Goal: Task Accomplishment & Management: Complete application form

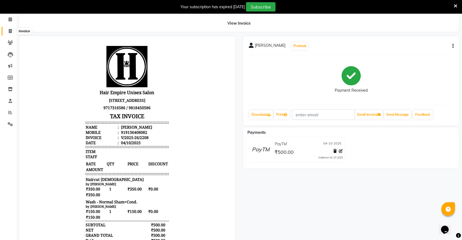
click at [10, 30] on icon at bounding box center [10, 31] width 3 height 4
select select "service"
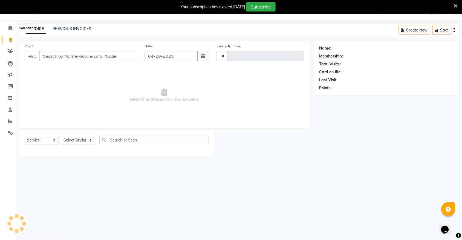
scroll to position [14, 0]
select select "5055"
type input "2209"
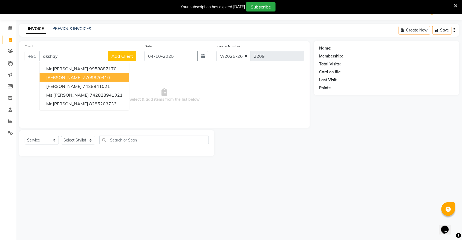
click at [60, 79] on span "[PERSON_NAME]" at bounding box center [63, 77] width 35 height 5
type input "7709820410"
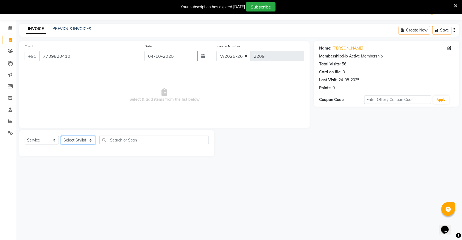
click at [83, 140] on select "Select Stylist [PERSON_NAME] [PERSON_NAME] [PERSON_NAME] Nisha [PERSON_NAME] [P…" at bounding box center [78, 140] width 34 height 8
select select "31808"
click at [61, 136] on select "Select Stylist [PERSON_NAME] [PERSON_NAME] [PERSON_NAME] Nisha [PERSON_NAME] [P…" at bounding box center [78, 140] width 34 height 8
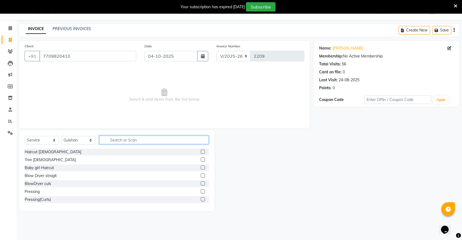
click at [133, 141] on input "text" at bounding box center [153, 140] width 109 height 8
type input "f"
type input "g"
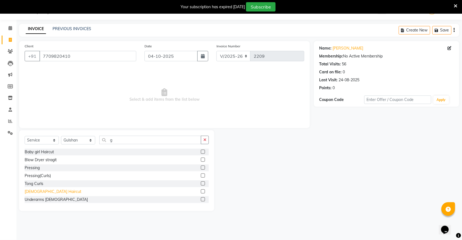
click at [35, 189] on div "[DEMOGRAPHIC_DATA] Haircut" at bounding box center [53, 192] width 57 height 6
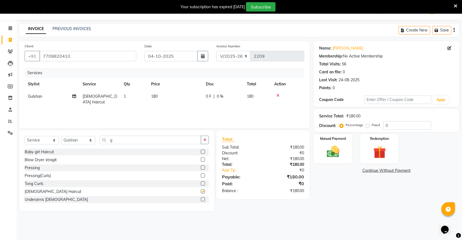
checkbox input "false"
click at [207, 139] on button "button" at bounding box center [205, 140] width 8 height 8
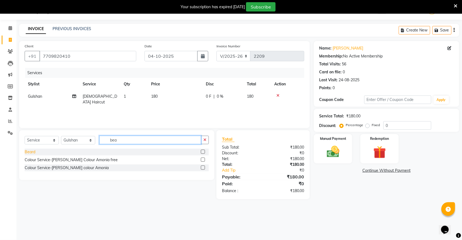
type input "bea"
click at [29, 153] on div "Beard" at bounding box center [30, 152] width 11 height 6
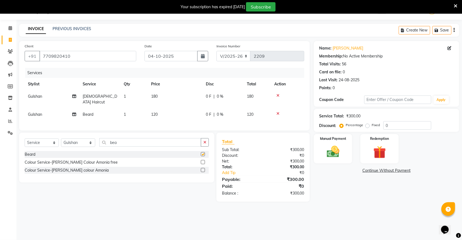
checkbox input "false"
click at [329, 154] on img at bounding box center [332, 151] width 21 height 15
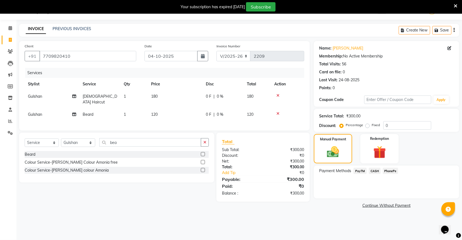
click at [359, 169] on span "PayTM" at bounding box center [359, 171] width 13 height 6
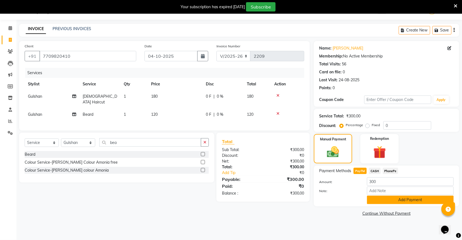
drag, startPoint x: 380, startPoint y: 198, endPoint x: 380, endPoint y: 203, distance: 5.5
click at [380, 203] on button "Add Payment" at bounding box center [410, 200] width 87 height 8
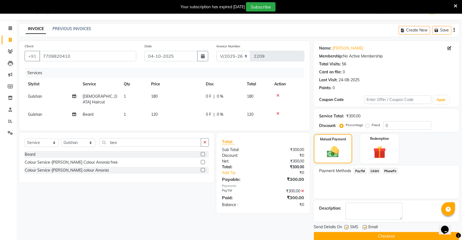
click at [380, 236] on button "Checkout" at bounding box center [386, 236] width 145 height 8
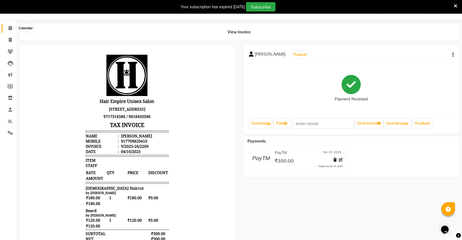
click at [10, 29] on icon at bounding box center [10, 28] width 4 height 4
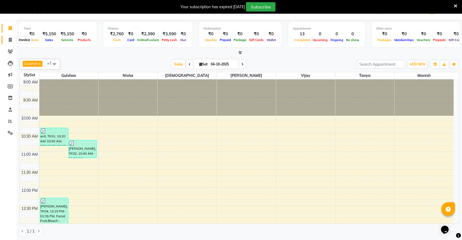
click at [10, 39] on icon at bounding box center [10, 40] width 3 height 4
select select "service"
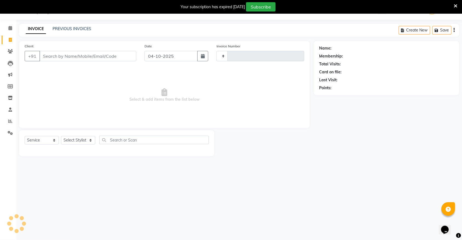
type input "2210"
select select "5055"
click at [85, 30] on link "PREVIOUS INVOICES" at bounding box center [72, 28] width 39 height 5
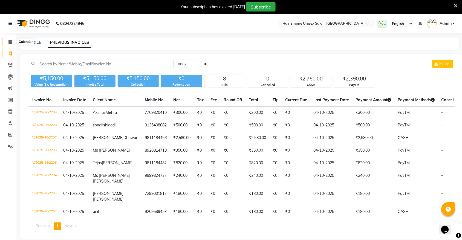
click at [9, 42] on icon at bounding box center [10, 42] width 4 height 4
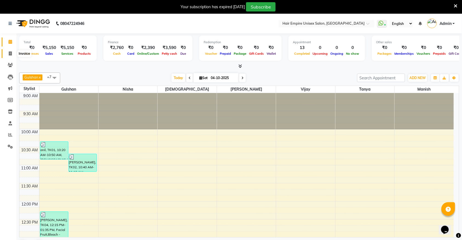
click at [11, 54] on icon at bounding box center [10, 53] width 3 height 4
select select "service"
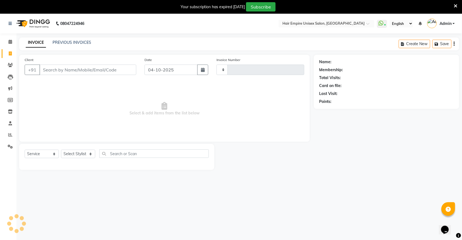
type input "2210"
select select "5055"
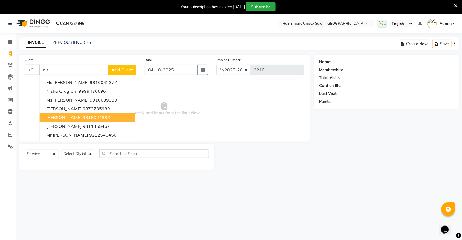
click at [53, 118] on span "[PERSON_NAME]" at bounding box center [63, 117] width 35 height 5
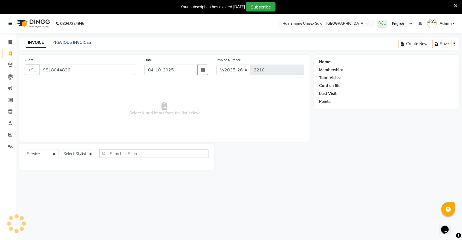
type input "9818044836"
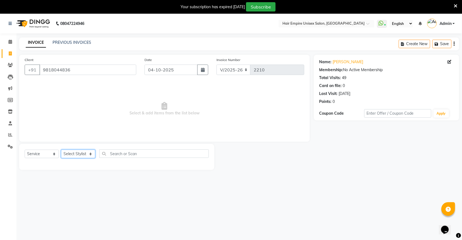
click at [67, 155] on select "Select Stylist [PERSON_NAME] [PERSON_NAME] [PERSON_NAME] Nisha [PERSON_NAME] [P…" at bounding box center [78, 154] width 34 height 8
select select "31808"
click at [61, 150] on select "Select Stylist [PERSON_NAME] [PERSON_NAME] [PERSON_NAME] Nisha [PERSON_NAME] [P…" at bounding box center [78, 154] width 34 height 8
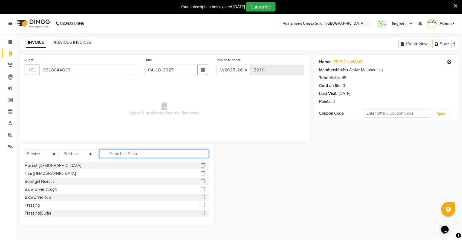
click at [120, 154] on input "text" at bounding box center [153, 153] width 109 height 8
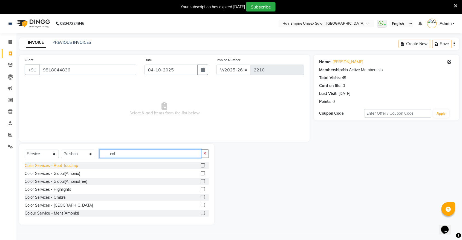
type input "col"
click at [62, 164] on div "Color Services - Root Touchup" at bounding box center [51, 166] width 53 height 6
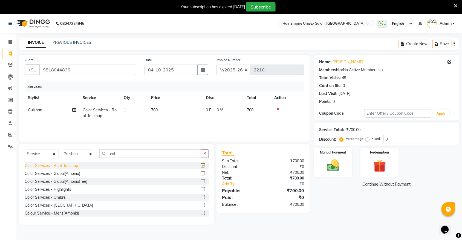
checkbox input "false"
click at [80, 152] on select "Select Stylist [PERSON_NAME] [PERSON_NAME] [PERSON_NAME] Nisha [PERSON_NAME] [P…" at bounding box center [78, 154] width 34 height 8
select select "31810"
click at [61, 150] on select "Select Stylist [PERSON_NAME] [PERSON_NAME] [PERSON_NAME] Nisha [PERSON_NAME] [P…" at bounding box center [78, 154] width 34 height 8
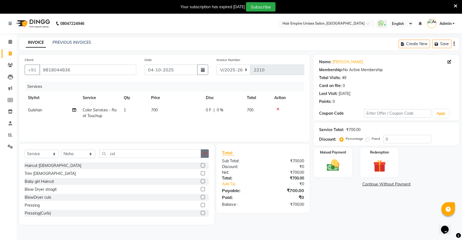
click at [204, 154] on icon "button" at bounding box center [204, 154] width 3 height 4
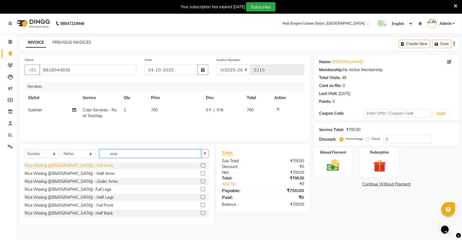
type input "wax"
click at [79, 166] on div "Rica Waxing ([DEMOGRAPHIC_DATA]) - Full Arms" at bounding box center [69, 166] width 88 height 6
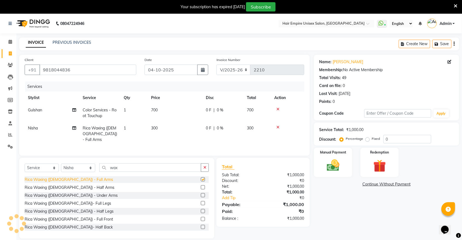
checkbox input "false"
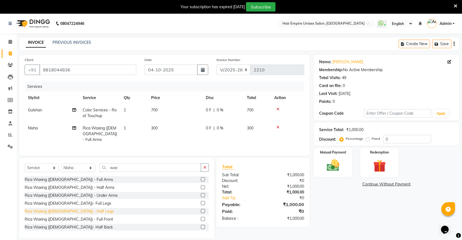
click at [77, 211] on div "Rica Waxing ([DEMOGRAPHIC_DATA]) - Half Legs" at bounding box center [69, 211] width 89 height 6
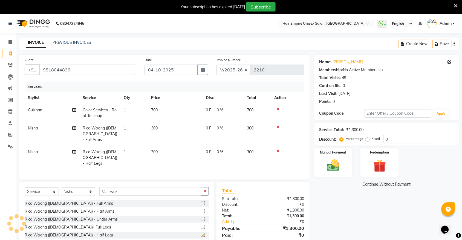
checkbox input "false"
click at [207, 187] on button "button" at bounding box center [205, 191] width 8 height 8
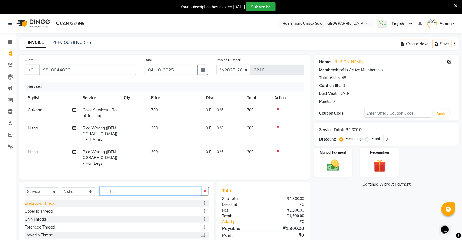
type input "th"
click at [49, 201] on div "Eyebrows Thread" at bounding box center [40, 204] width 31 height 6
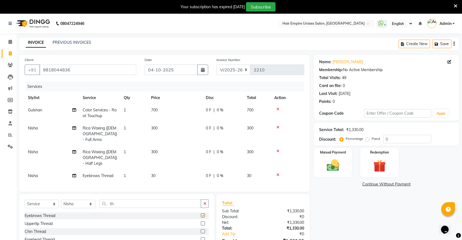
checkbox input "false"
click at [47, 221] on div "Upperlip Thread" at bounding box center [39, 224] width 28 height 6
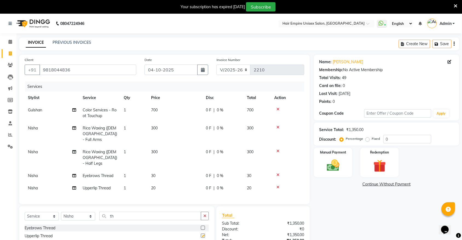
checkbox input "false"
click at [327, 174] on div "Manual Payment" at bounding box center [333, 162] width 40 height 31
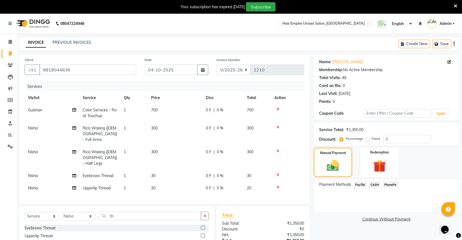
click at [359, 185] on span "PayTM" at bounding box center [359, 184] width 13 height 6
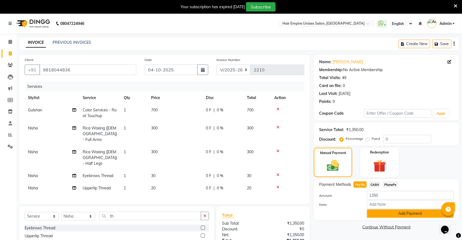
click at [377, 212] on button "Add Payment" at bounding box center [410, 213] width 87 height 8
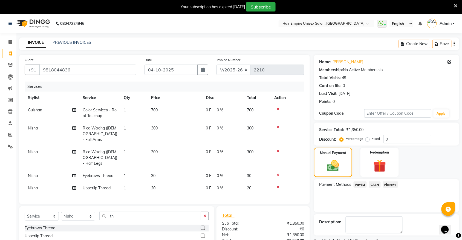
scroll to position [49, 0]
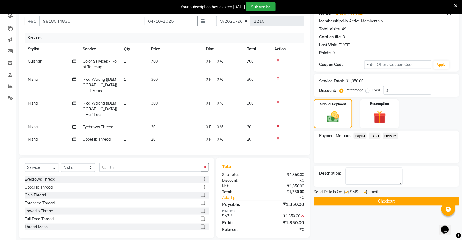
click at [347, 193] on label at bounding box center [346, 192] width 4 height 4
click at [347, 193] on input "checkbox" at bounding box center [346, 193] width 4 height 4
checkbox input "false"
click at [348, 203] on button "Checkout" at bounding box center [386, 201] width 145 height 8
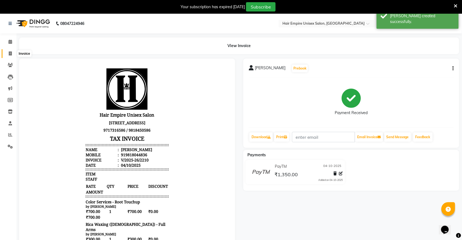
click at [10, 55] on icon at bounding box center [10, 53] width 3 height 4
select select "service"
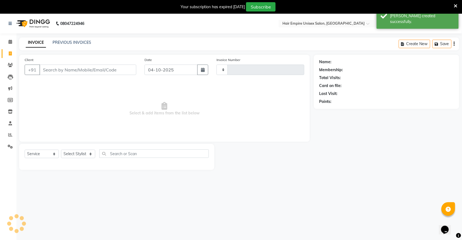
scroll to position [14, 0]
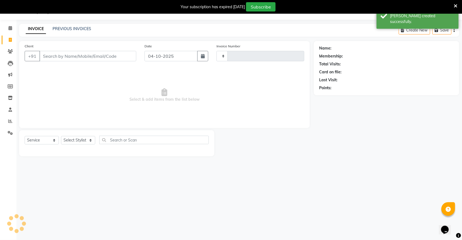
type input "2211"
select select "5055"
click at [79, 28] on link "PREVIOUS INVOICES" at bounding box center [72, 28] width 39 height 5
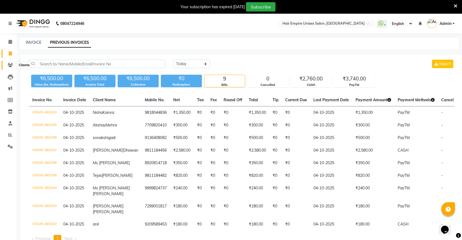
click at [14, 66] on span at bounding box center [10, 65] width 10 height 6
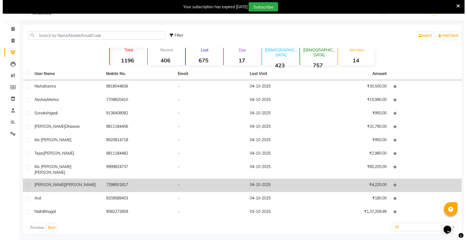
scroll to position [14, 0]
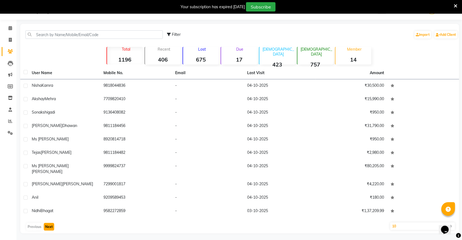
click at [45, 224] on button "Next" at bounding box center [49, 227] width 10 height 8
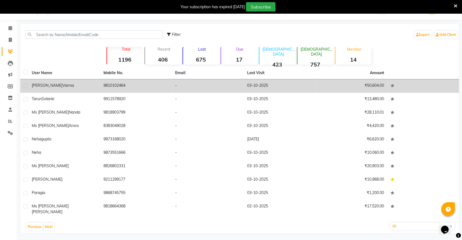
click at [47, 83] on span "[PERSON_NAME]" at bounding box center [47, 85] width 31 height 5
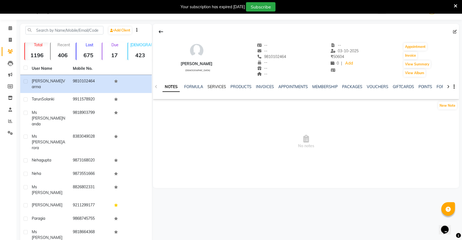
click at [221, 88] on link "SERVICES" at bounding box center [216, 86] width 19 height 5
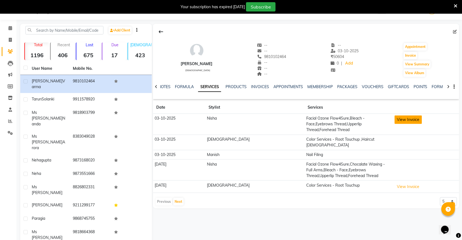
click at [394, 122] on button "View Invoice" at bounding box center [407, 119] width 27 height 8
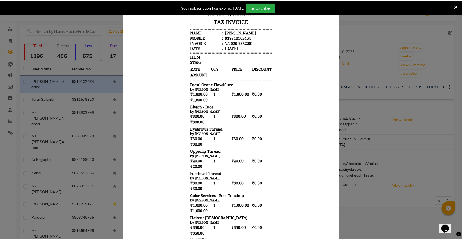
scroll to position [59, 0]
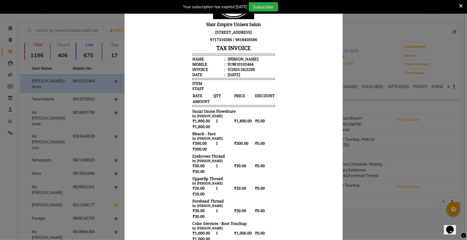
click at [414, 51] on ngb-modal-window "INVOICE View Invoice Close" at bounding box center [233, 120] width 467 height 240
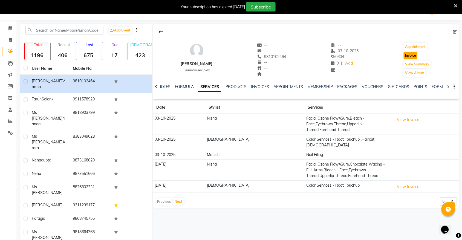
click at [414, 56] on button "Invoice" at bounding box center [410, 56] width 14 height 8
select select "service"
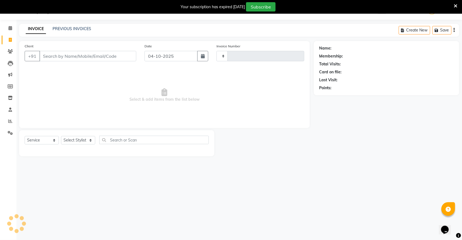
type input "2211"
select select "5055"
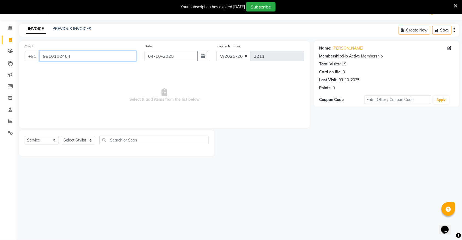
click at [76, 55] on input "9810102464" at bounding box center [87, 56] width 97 height 10
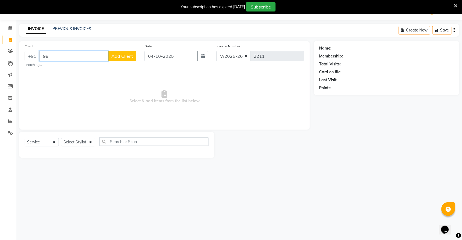
type input "9"
